Goal: Navigation & Orientation: Find specific page/section

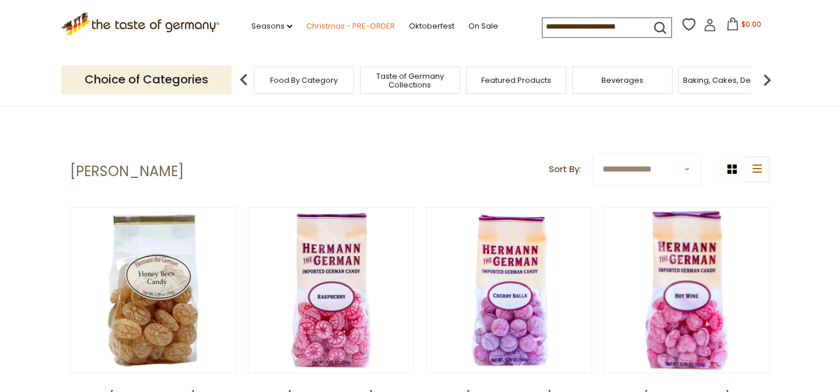
click at [323, 26] on link "Christmas - PRE-ORDER" at bounding box center [350, 26] width 89 height 13
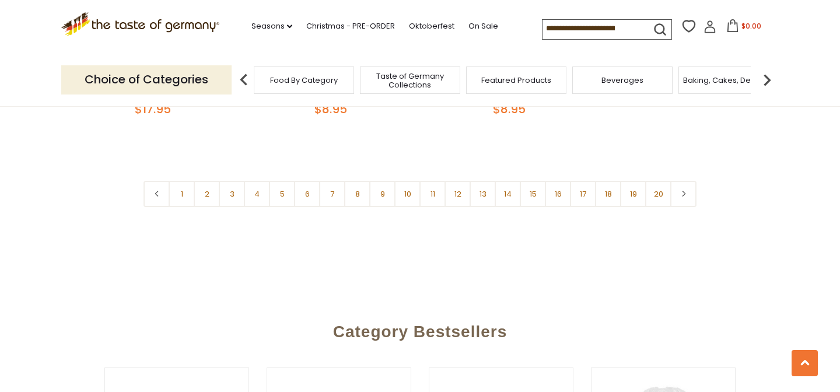
scroll to position [2907, 0]
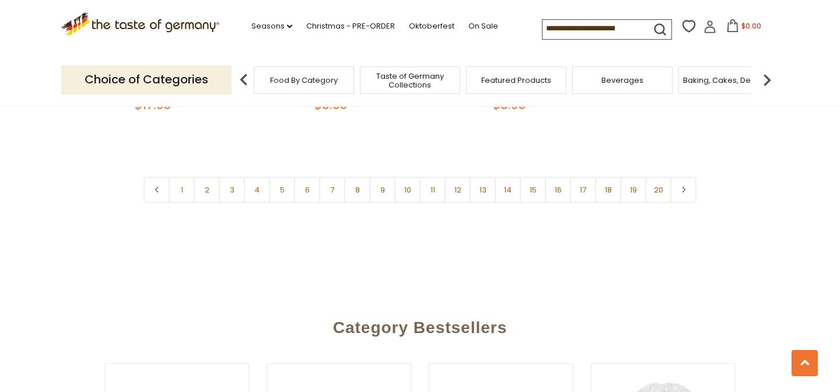
click at [273, 80] on span "Food By Category" at bounding box center [304, 80] width 68 height 9
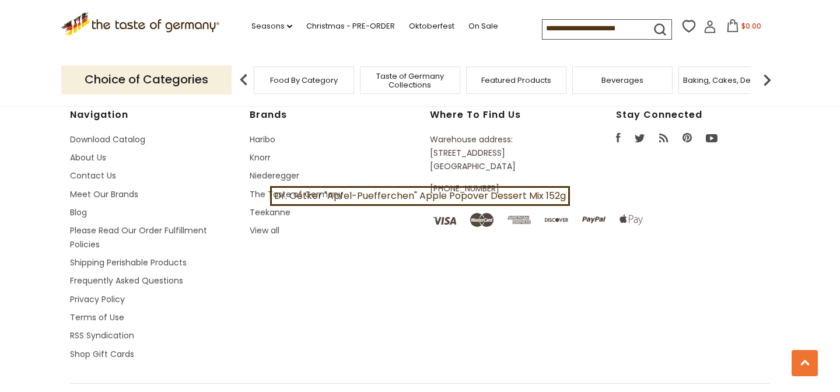
scroll to position [3379, 0]
